Goal: Navigation & Orientation: Find specific page/section

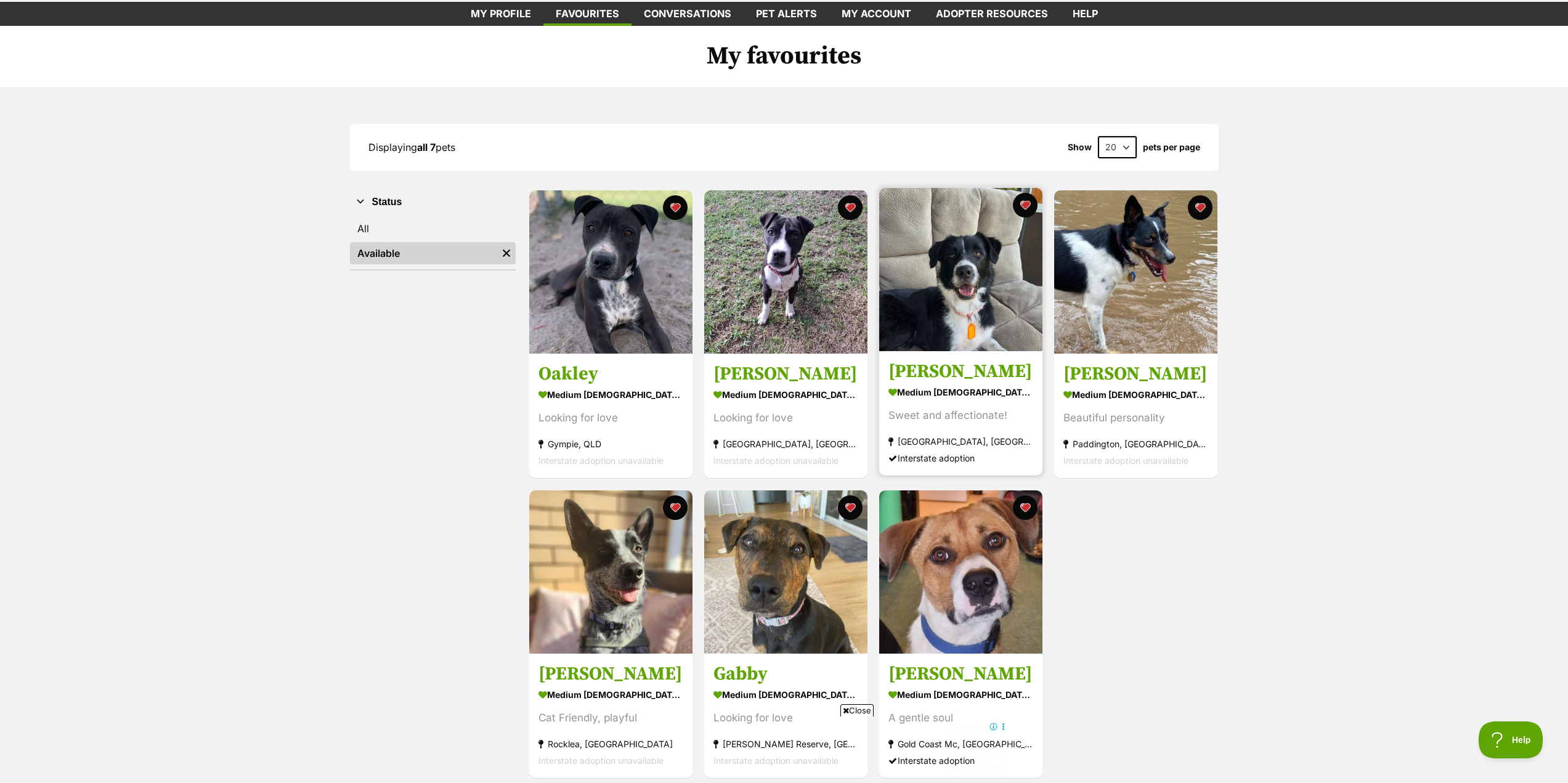
scroll to position [123, 0]
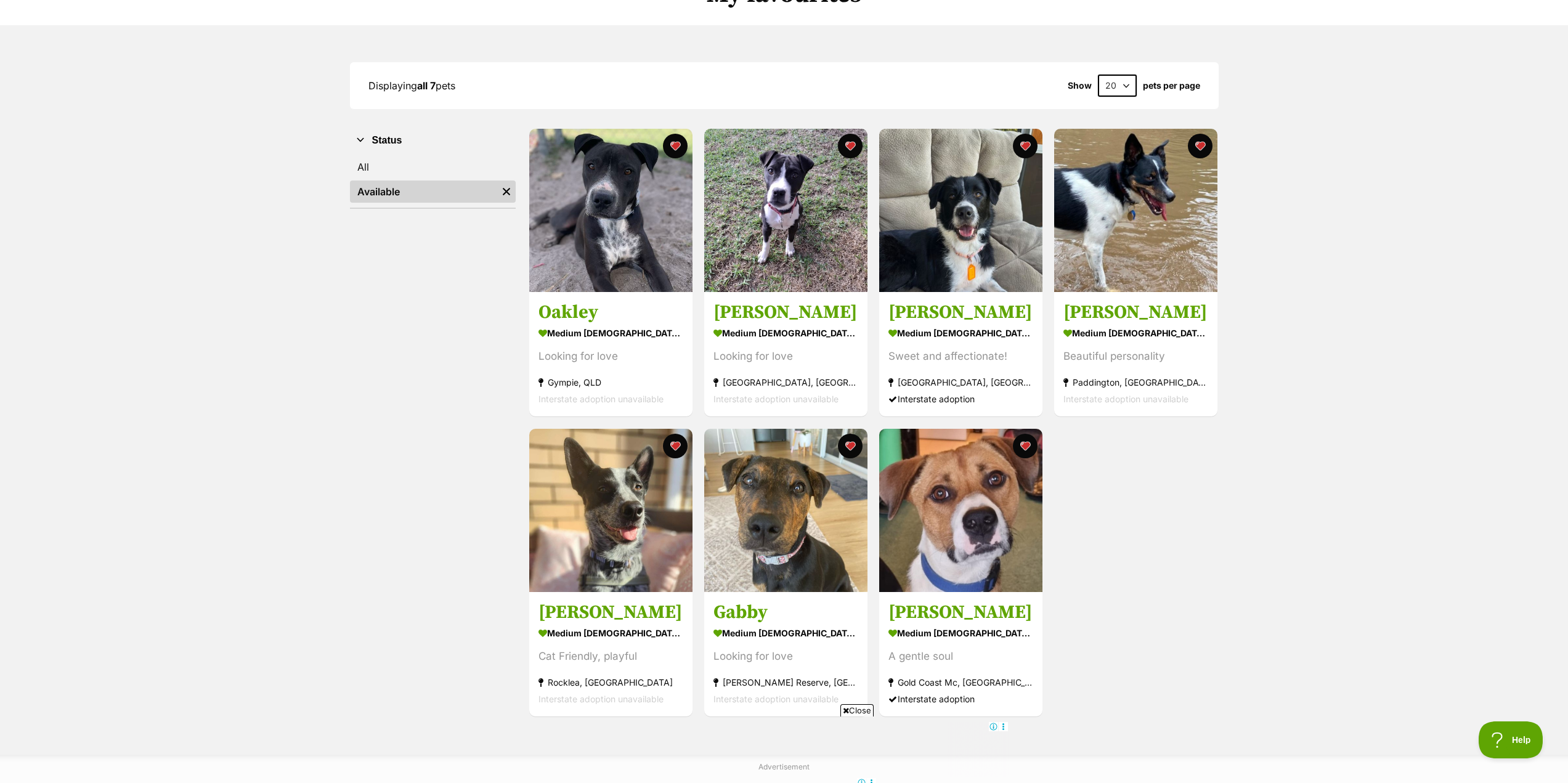
click at [858, 713] on span "Close" at bounding box center [857, 710] width 33 height 12
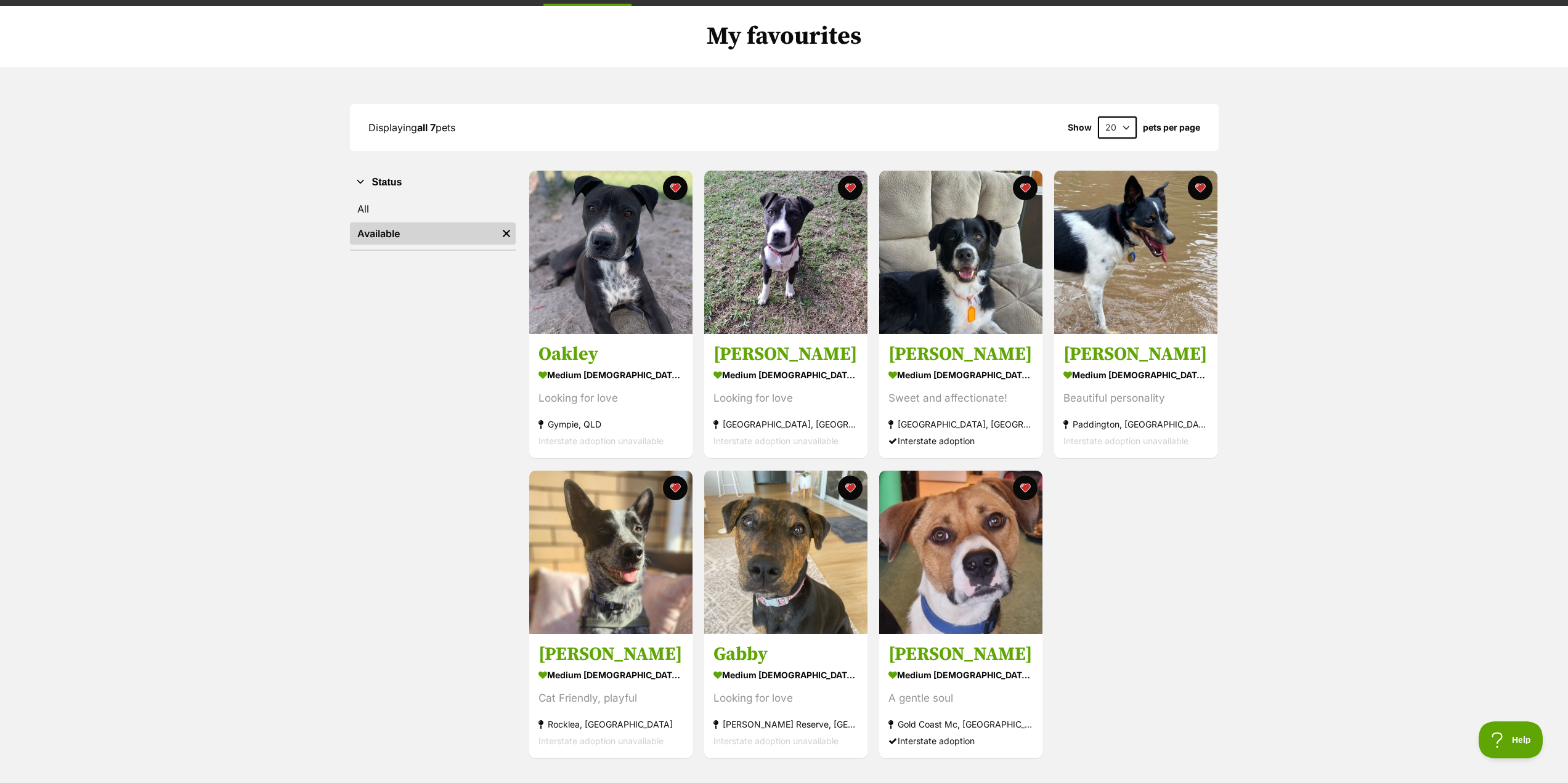
scroll to position [62, 0]
